Goal: Information Seeking & Learning: Learn about a topic

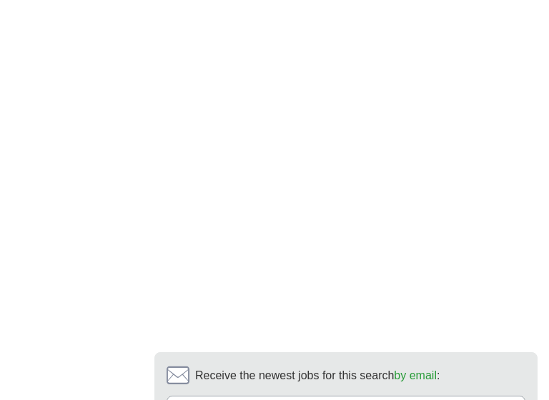
scroll to position [4048, 0]
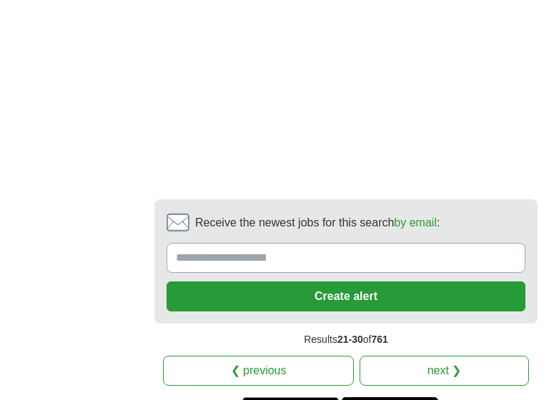
click at [436, 356] on link "next ❯" at bounding box center [443, 371] width 169 height 30
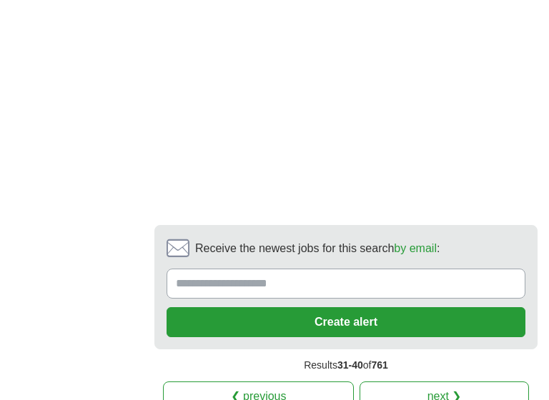
scroll to position [3992, 0]
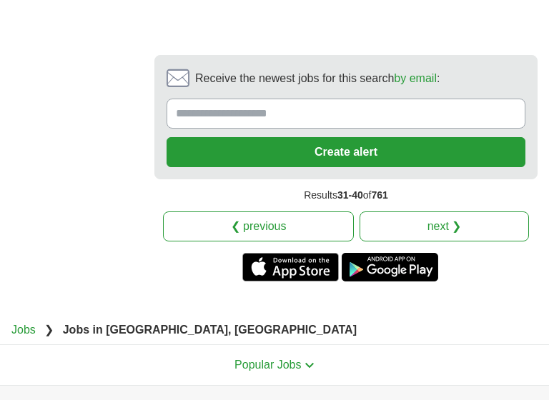
click at [430, 211] on link "next ❯" at bounding box center [443, 226] width 169 height 30
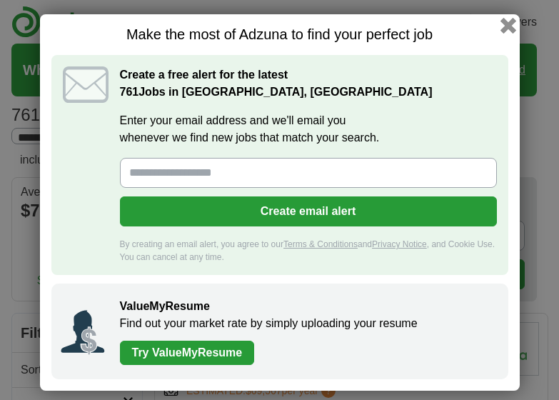
click at [504, 28] on button "button" at bounding box center [508, 26] width 16 height 16
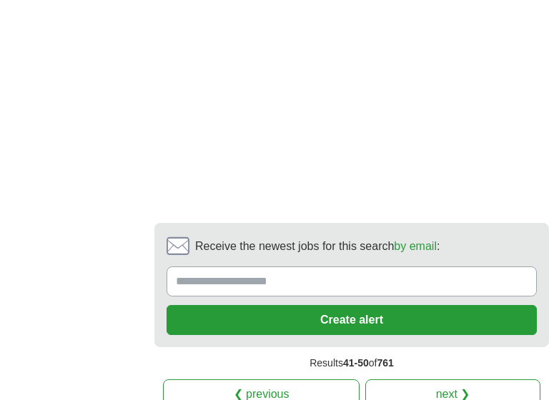
scroll to position [3827, 0]
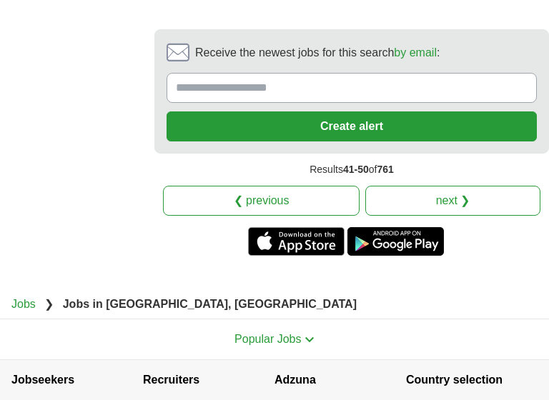
click at [462, 216] on link "next ❯" at bounding box center [452, 201] width 175 height 30
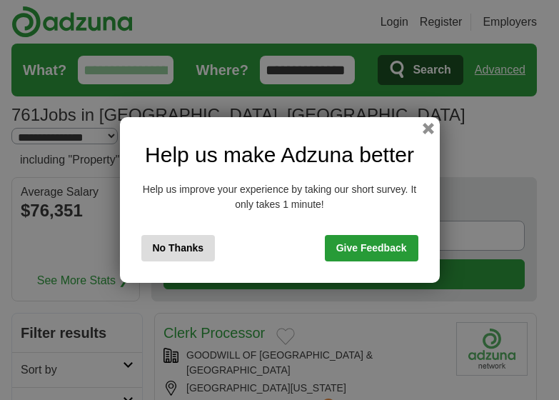
click at [186, 246] on button "No Thanks" at bounding box center [178, 248] width 74 height 26
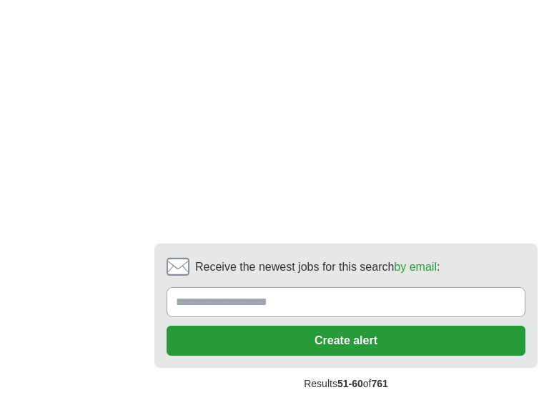
scroll to position [3608, 0]
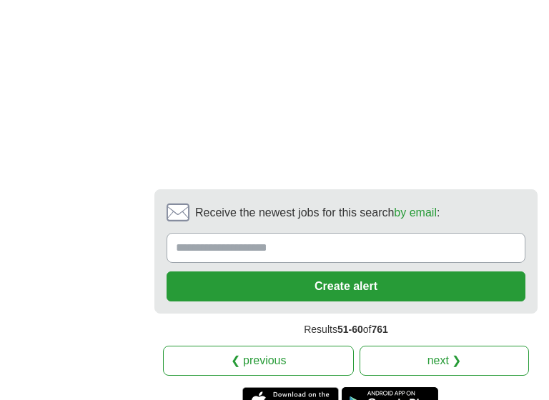
click at [431, 346] on link "next ❯" at bounding box center [443, 361] width 169 height 30
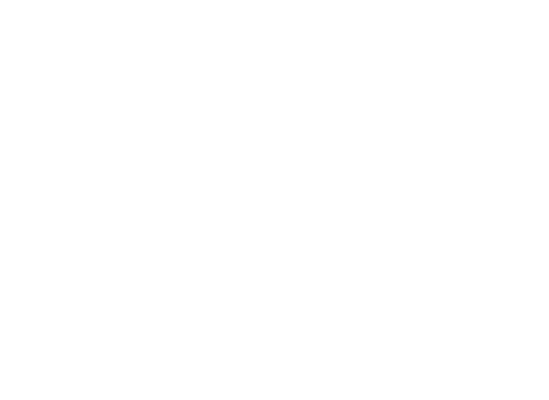
scroll to position [3560, 0]
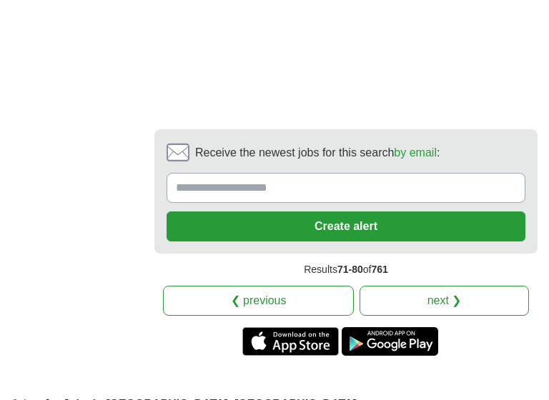
scroll to position [4129, 0]
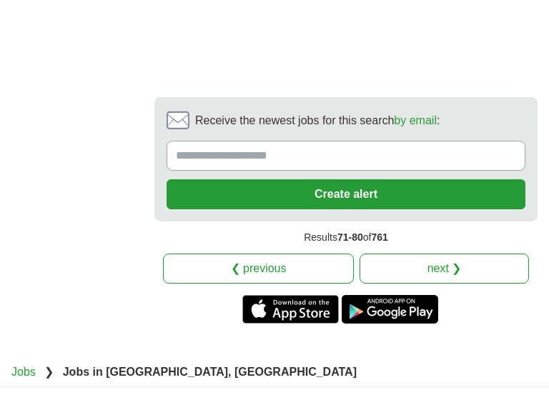
click at [467, 254] on link "next ❯" at bounding box center [443, 269] width 169 height 30
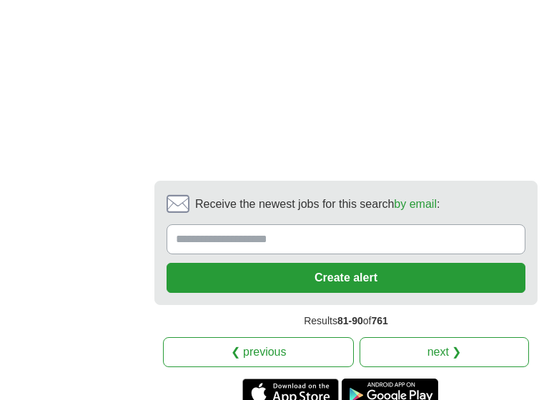
scroll to position [3562, 0]
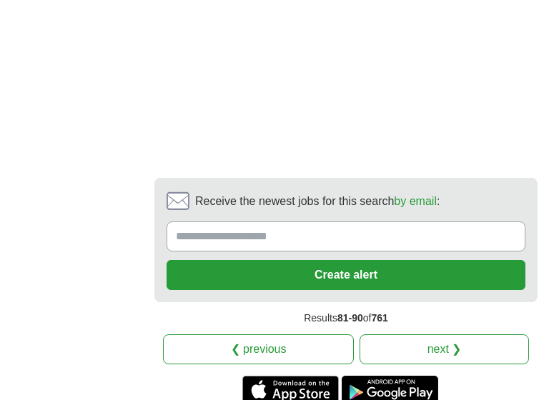
click at [411, 334] on link "next ❯" at bounding box center [443, 349] width 169 height 30
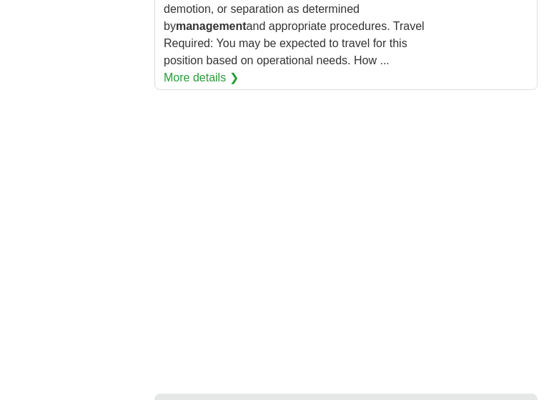
scroll to position [3738, 0]
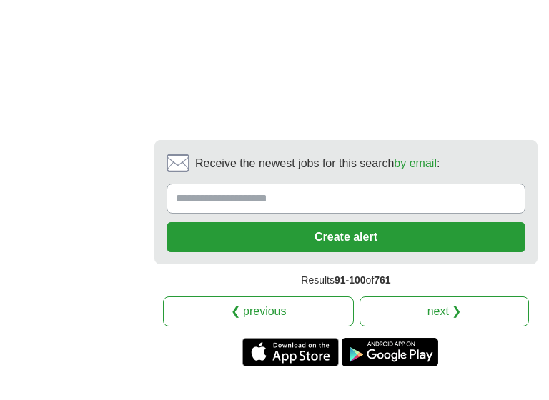
click at [419, 297] on link "next ❯" at bounding box center [443, 312] width 169 height 30
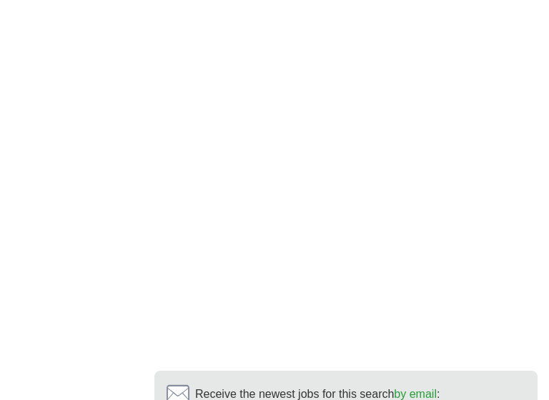
scroll to position [3901, 0]
